Goal: Information Seeking & Learning: Learn about a topic

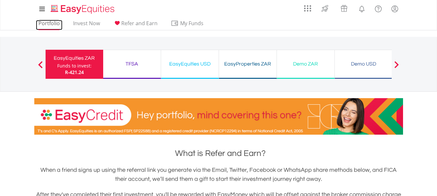
click at [49, 22] on link "Portfolio" at bounding box center [49, 25] width 27 height 10
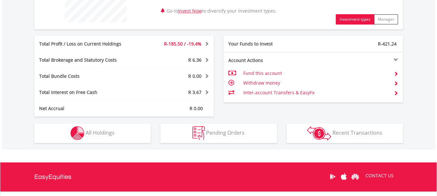
scroll to position [323, 0]
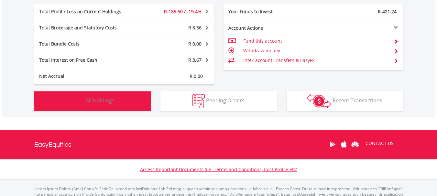
click at [107, 100] on span "All Holdings" at bounding box center [100, 100] width 29 height 7
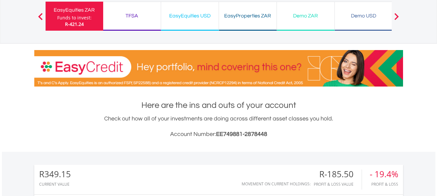
scroll to position [0, 0]
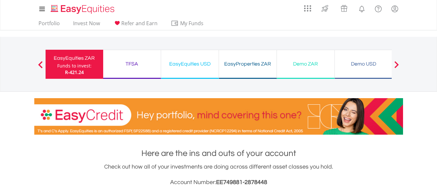
click at [133, 62] on div "TFSA" at bounding box center [132, 64] width 50 height 9
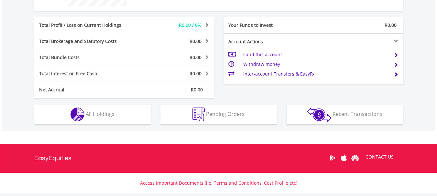
scroll to position [323, 0]
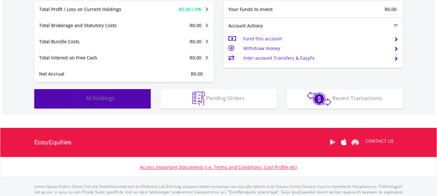
click at [109, 98] on span "All Holdings" at bounding box center [100, 98] width 29 height 7
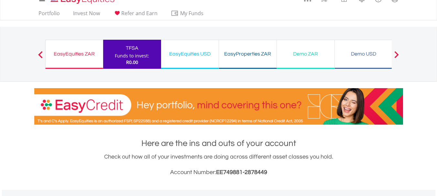
scroll to position [0, 0]
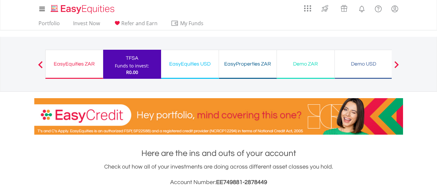
click at [399, 65] on span at bounding box center [396, 64] width 5 height 7
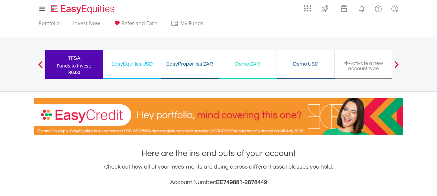
click at [40, 62] on span at bounding box center [40, 64] width 5 height 7
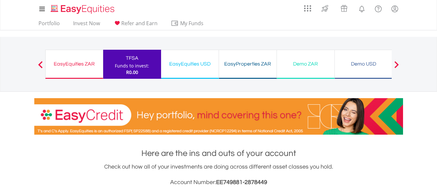
click at [62, 61] on div "EasyEquities ZAR" at bounding box center [73, 64] width 49 height 9
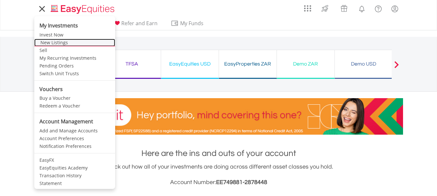
click at [49, 40] on link "New Listings" at bounding box center [74, 43] width 81 height 8
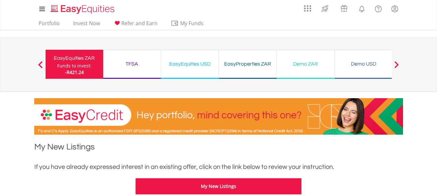
click at [137, 62] on div "TFSA" at bounding box center [132, 64] width 50 height 9
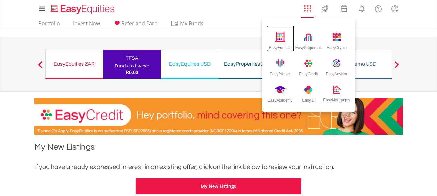
click at [278, 37] on img at bounding box center [280, 37] width 11 height 10
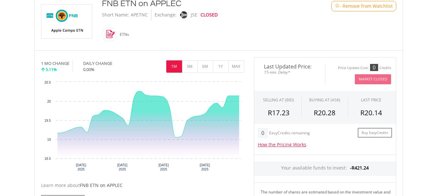
scroll to position [162, 0]
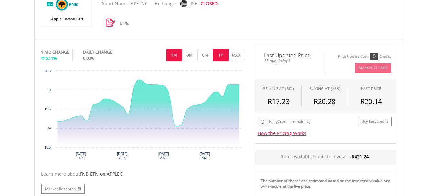
click at [218, 55] on button "1Y" at bounding box center [221, 55] width 16 height 12
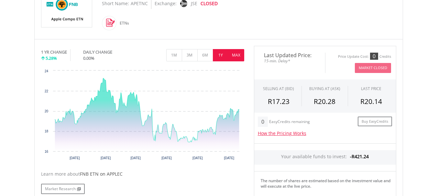
click at [238, 54] on button "MAX" at bounding box center [236, 55] width 16 height 12
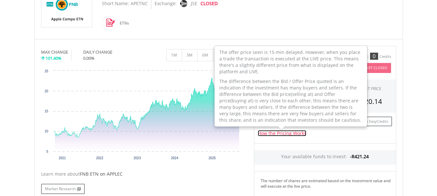
click at [277, 132] on link "How the Pricing Works" at bounding box center [282, 133] width 49 height 6
click at [278, 29] on div "FNB ETN on APPLEC Short Name: APETNC Exchange: JSE CLOSED ETNs" at bounding box center [203, 9] width 213 height 46
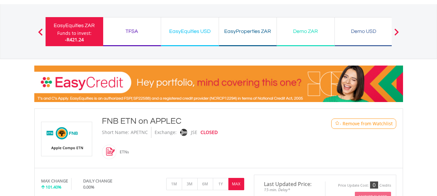
scroll to position [32, 0]
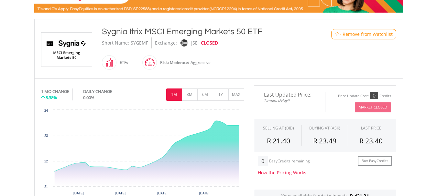
scroll to position [129, 0]
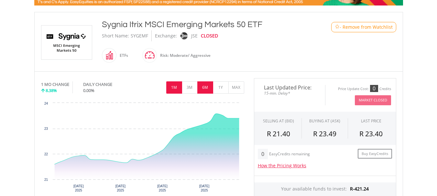
click at [207, 86] on button "6M" at bounding box center [205, 88] width 16 height 12
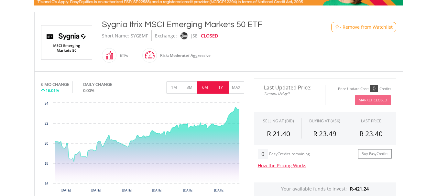
click at [225, 87] on button "1Y" at bounding box center [221, 88] width 16 height 12
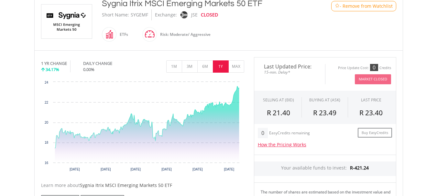
scroll to position [162, 0]
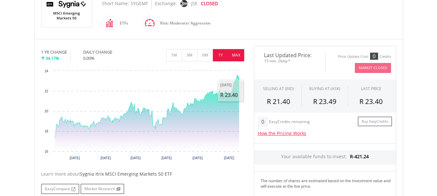
click at [239, 58] on button "MAX" at bounding box center [236, 55] width 16 height 12
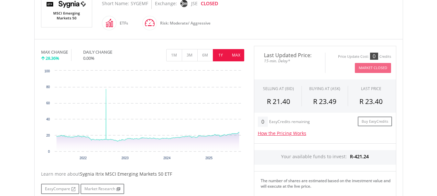
click at [221, 56] on button "1Y" at bounding box center [221, 55] width 16 height 12
